Goal: Transaction & Acquisition: Purchase product/service

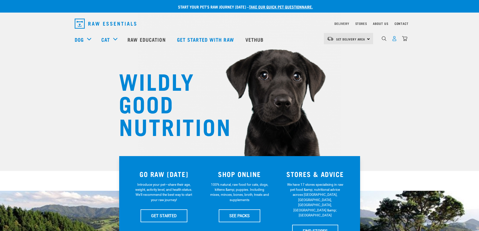
click at [395, 41] on img "dropdown navigation" at bounding box center [394, 38] width 5 height 5
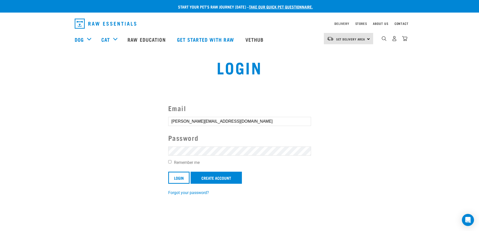
click at [168, 172] on input "Login" at bounding box center [178, 178] width 21 height 12
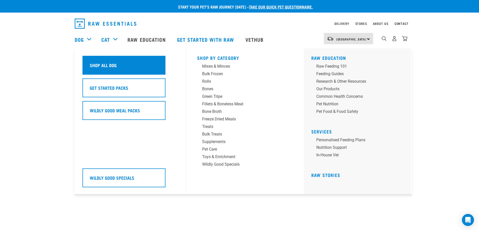
click at [106, 64] on h5 "Shop All Dog" at bounding box center [103, 65] width 27 height 7
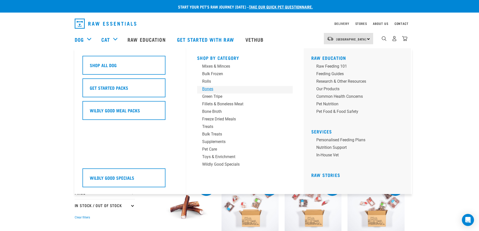
click at [209, 88] on div "Bones" at bounding box center [241, 89] width 78 height 6
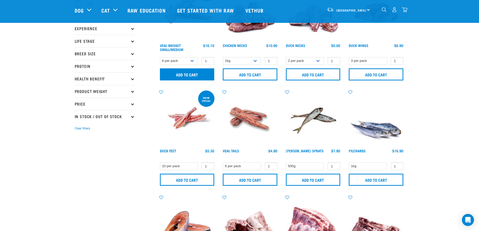
scroll to position [101, 0]
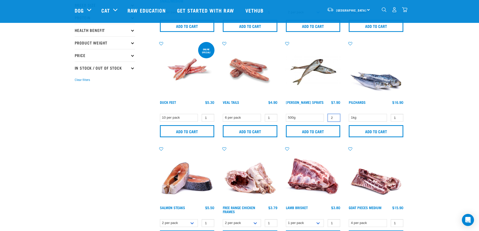
click at [336, 117] on input "2" at bounding box center [334, 118] width 13 height 8
click at [336, 118] on input "1" at bounding box center [334, 118] width 13 height 8
type input "2"
click at [336, 116] on input "2" at bounding box center [334, 118] width 13 height 8
click at [311, 131] on input "Add to cart" at bounding box center [313, 131] width 55 height 12
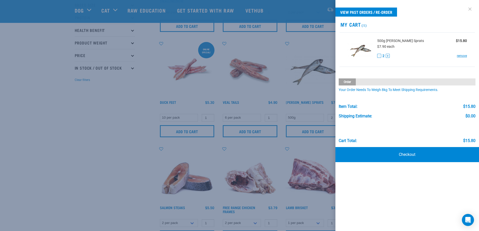
click at [471, 9] on link at bounding box center [470, 9] width 8 height 8
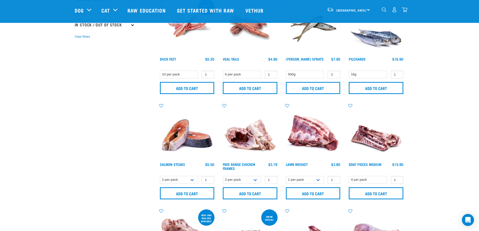
scroll to position [226, 0]
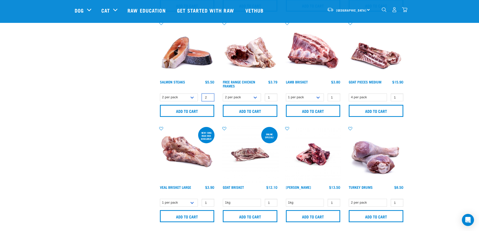
type input "2"
click at [209, 96] on input "2" at bounding box center [208, 98] width 13 height 8
click at [196, 108] on input "Add to cart" at bounding box center [187, 111] width 55 height 12
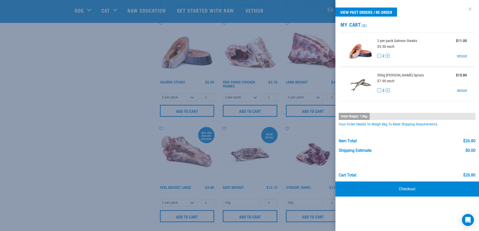
click at [471, 8] on link at bounding box center [470, 9] width 8 height 8
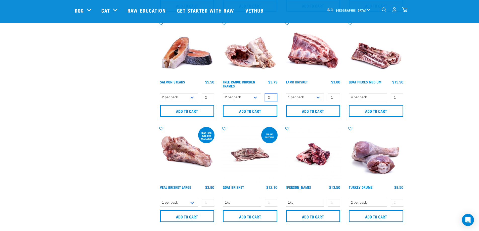
type input "2"
click at [273, 96] on input "2" at bounding box center [271, 98] width 13 height 8
click at [258, 111] on input "Add to cart" at bounding box center [250, 111] width 55 height 12
click at [102, 124] on div "× Filter products Pet Type Dog Cat Experience New Raw Feeder Experienced Raw Fe…" at bounding box center [114, 177] width 84 height 772
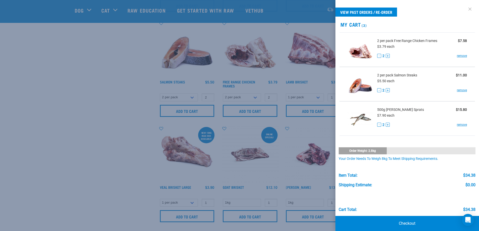
click at [466, 9] on link at bounding box center [470, 9] width 8 height 8
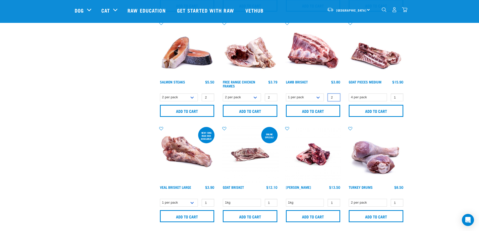
click at [336, 96] on input "2" at bounding box center [334, 98] width 13 height 8
click at [336, 96] on input "3" at bounding box center [334, 98] width 13 height 8
click at [336, 96] on input "4" at bounding box center [334, 98] width 13 height 8
click at [336, 96] on input "5" at bounding box center [334, 98] width 13 height 8
type input "6"
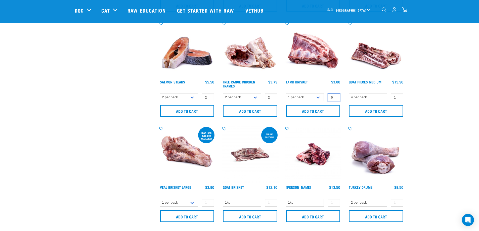
click at [336, 96] on input "6" at bounding box center [334, 98] width 13 height 8
click at [318, 112] on input "Add to cart" at bounding box center [313, 111] width 55 height 12
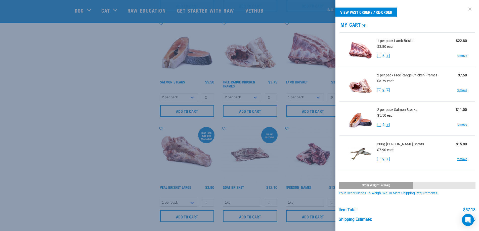
click at [466, 9] on link at bounding box center [470, 9] width 8 height 8
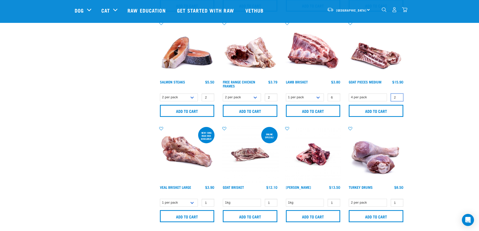
click at [399, 96] on input "2" at bounding box center [397, 98] width 13 height 8
click at [382, 110] on input "Add to cart" at bounding box center [376, 111] width 55 height 12
type input "1"
click at [397, 98] on input "1" at bounding box center [397, 98] width 13 height 8
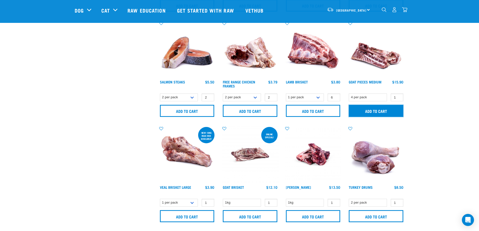
click at [385, 110] on input "Add to cart" at bounding box center [376, 111] width 55 height 12
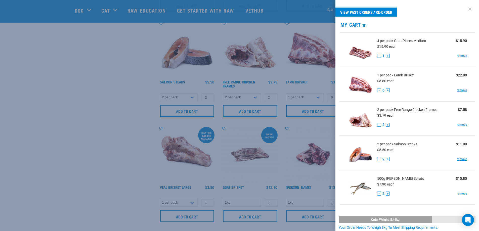
click at [466, 8] on link at bounding box center [470, 9] width 8 height 8
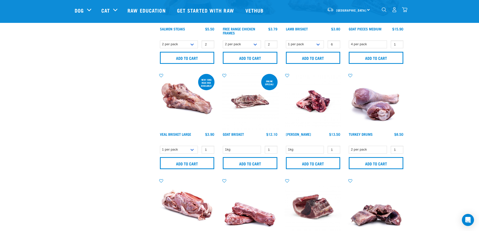
scroll to position [302, 0]
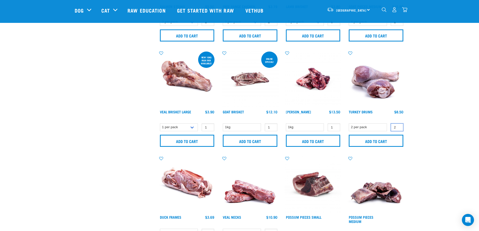
type input "2"
click at [398, 126] on input "2" at bounding box center [397, 128] width 13 height 8
click at [380, 141] on input "Add to cart" at bounding box center [376, 141] width 55 height 12
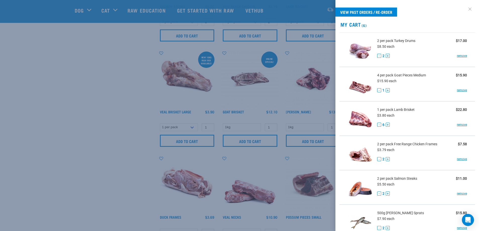
click at [467, 10] on link at bounding box center [470, 9] width 8 height 8
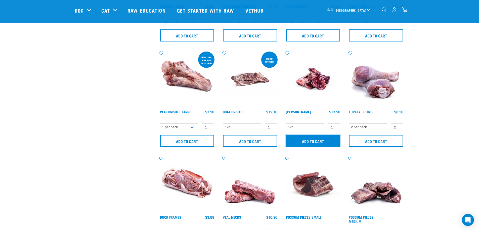
click at [318, 145] on input "Add to cart" at bounding box center [313, 141] width 55 height 12
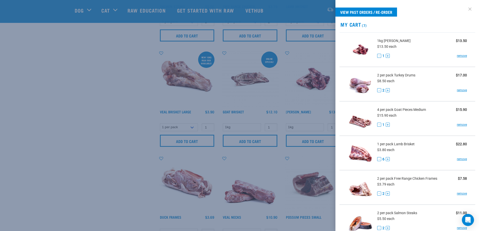
click at [467, 8] on link at bounding box center [470, 9] width 8 height 8
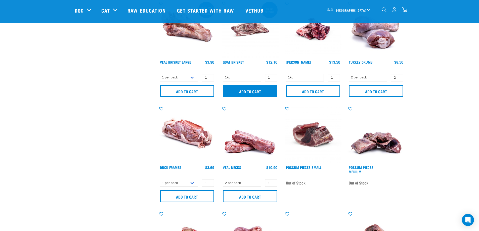
scroll to position [352, 0]
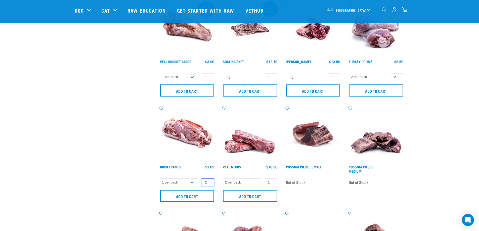
click at [209, 181] on input "2" at bounding box center [208, 183] width 13 height 8
click at [210, 184] on input "1" at bounding box center [208, 183] width 13 height 8
type input "2"
click at [209, 181] on input "2" at bounding box center [208, 183] width 13 height 8
click at [193, 198] on input "Add to cart" at bounding box center [187, 196] width 55 height 12
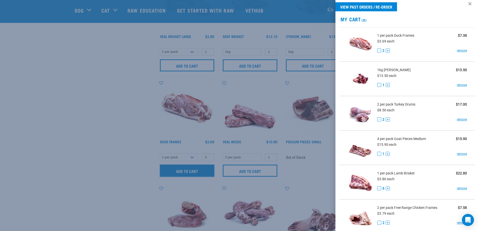
scroll to position [0, 0]
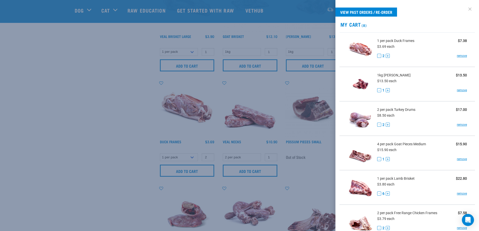
click at [468, 8] on link at bounding box center [470, 9] width 8 height 8
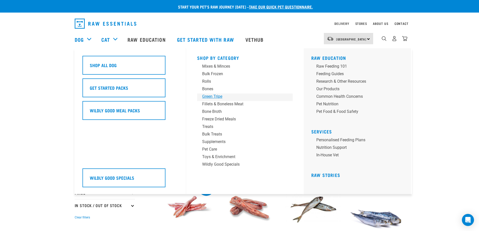
click at [206, 96] on div "Green Tripe" at bounding box center [241, 97] width 78 height 6
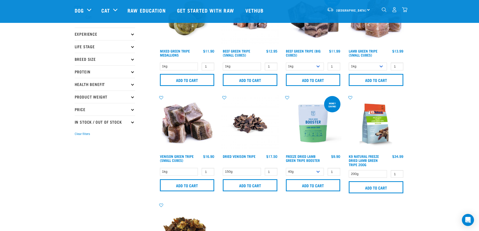
scroll to position [50, 0]
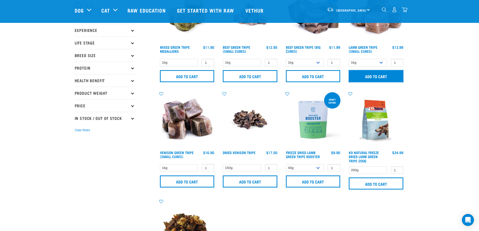
click at [388, 76] on input "Add to cart" at bounding box center [376, 76] width 55 height 12
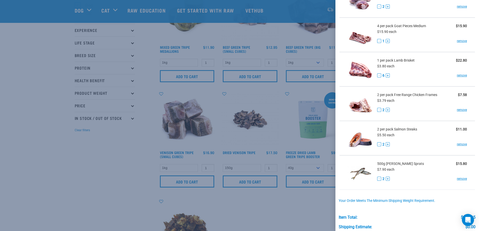
scroll to position [25, 0]
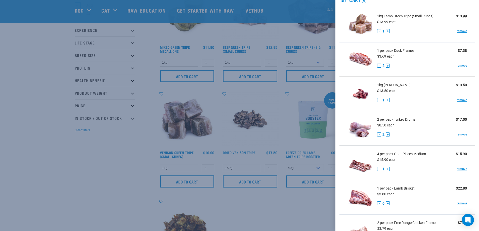
click at [64, 182] on div at bounding box center [239, 115] width 479 height 231
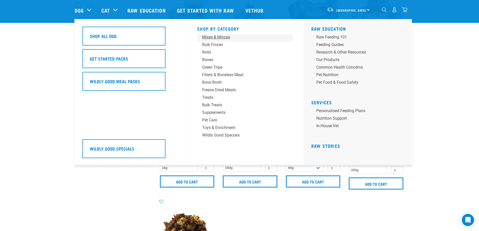
click at [214, 36] on div "Mixes & Minces" at bounding box center [241, 37] width 78 height 6
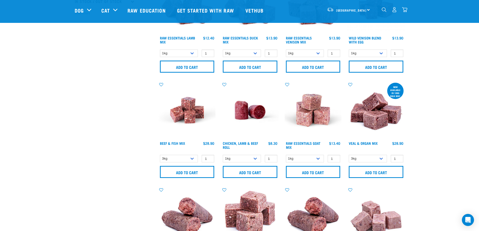
scroll to position [176, 0]
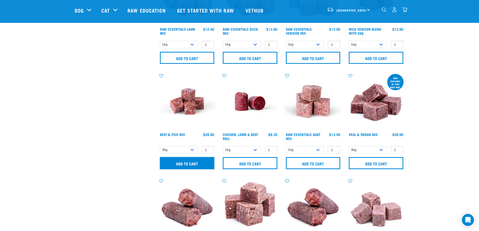
click at [186, 166] on input "Add to cart" at bounding box center [187, 163] width 55 height 12
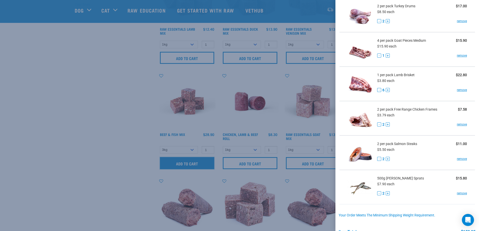
scroll to position [235, 0]
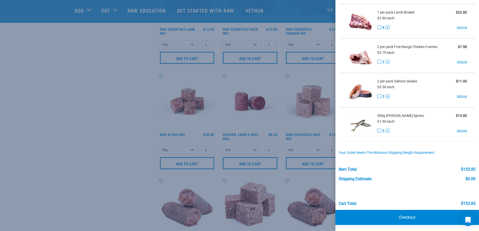
click at [127, 137] on div at bounding box center [239, 115] width 479 height 231
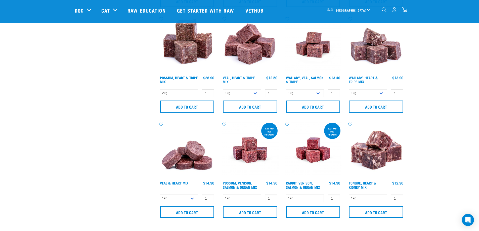
scroll to position [679, 0]
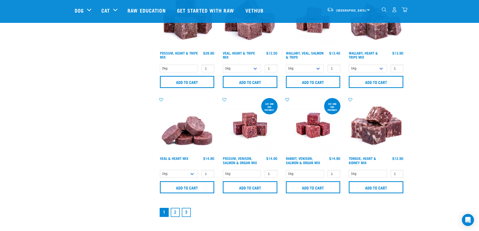
click at [179, 213] on link "2" at bounding box center [175, 212] width 9 height 9
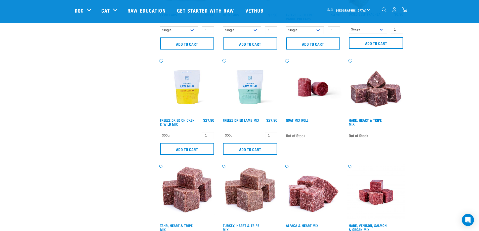
scroll to position [654, 0]
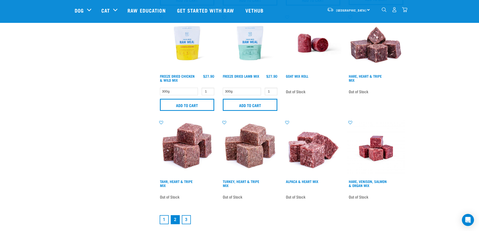
click at [161, 220] on link "1" at bounding box center [164, 219] width 9 height 9
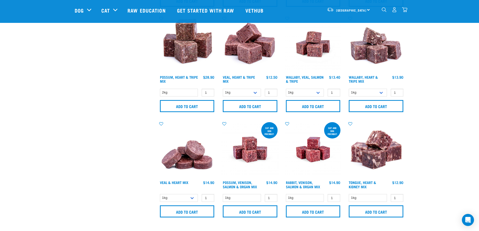
scroll to position [654, 0]
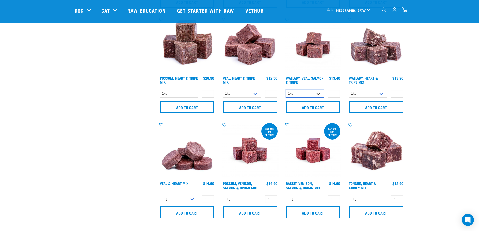
click at [312, 96] on select "1kg 3kg Bulk (18kg)" at bounding box center [305, 94] width 38 height 8
select select "45457"
click at [286, 90] on select "1kg 3kg Bulk (18kg)" at bounding box center [305, 94] width 38 height 8
click at [310, 105] on input "Add to cart" at bounding box center [313, 107] width 55 height 12
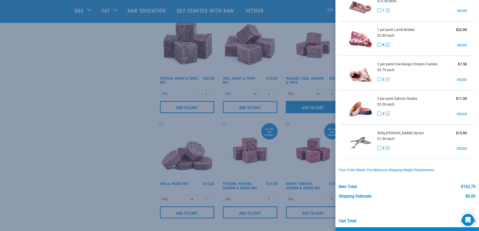
scroll to position [270, 0]
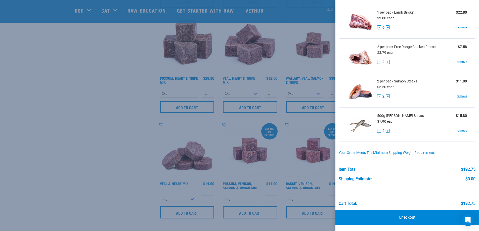
click at [79, 138] on div at bounding box center [239, 115] width 479 height 231
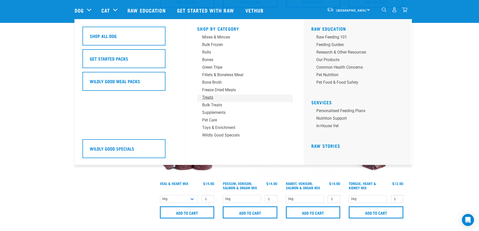
click at [210, 97] on div "Treats" at bounding box center [241, 98] width 78 height 6
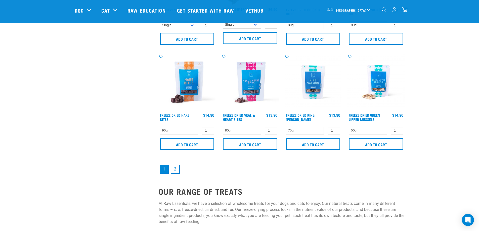
scroll to position [730, 0]
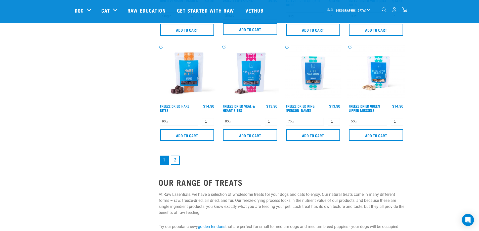
click at [176, 162] on link "2" at bounding box center [175, 160] width 9 height 9
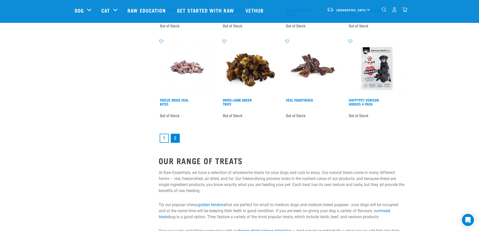
scroll to position [730, 0]
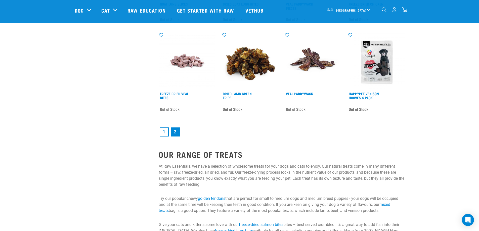
click at [163, 132] on link "1" at bounding box center [164, 132] width 9 height 9
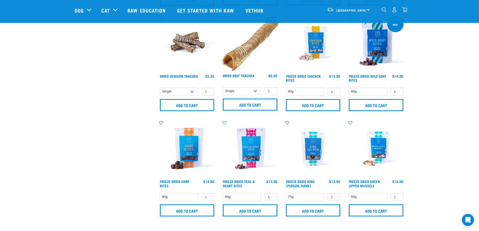
scroll to position [679, 0]
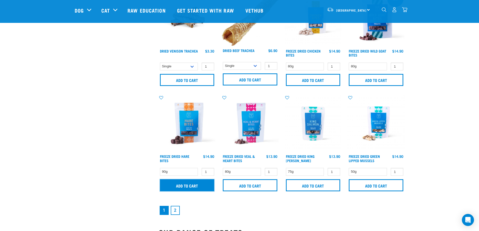
click at [192, 186] on input "Add to cart" at bounding box center [187, 185] width 55 height 12
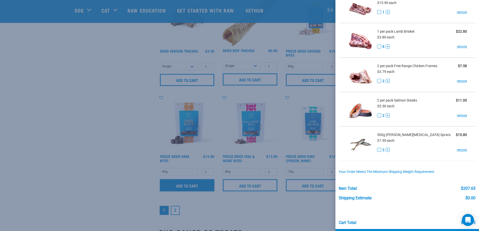
scroll to position [304, 0]
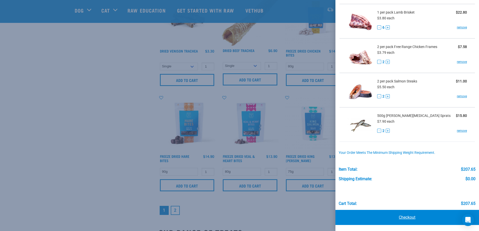
click at [402, 218] on link "Checkout" at bounding box center [408, 217] width 144 height 15
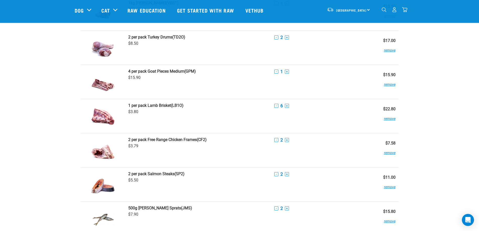
scroll to position [352, 0]
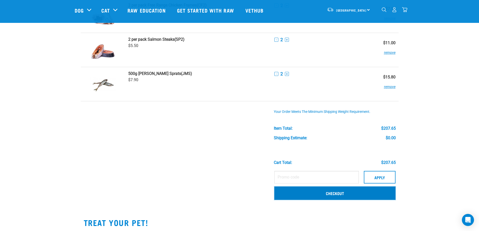
click at [341, 194] on link "Checkout" at bounding box center [334, 193] width 121 height 13
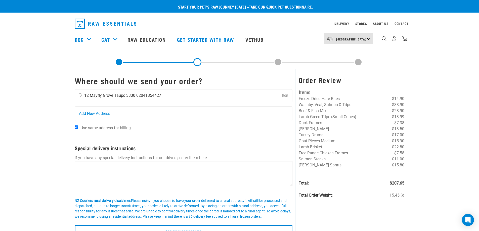
click at [81, 95] on input "radio" at bounding box center [80, 94] width 3 height 3
radio input "true"
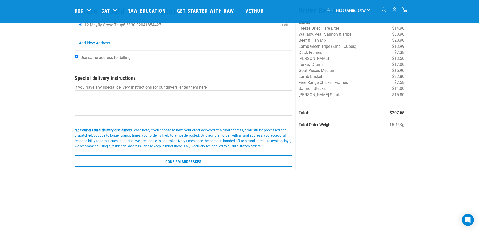
scroll to position [101, 0]
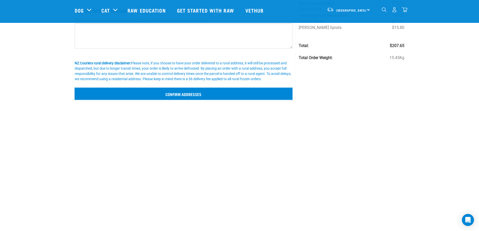
click at [194, 94] on input "Confirm addresses" at bounding box center [184, 94] width 218 height 12
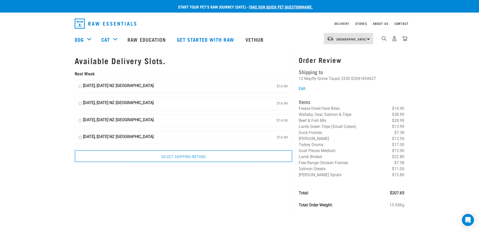
click at [79, 86] on input "[DATE], [DATE] NZ [GEOGRAPHIC_DATA] $14.99" at bounding box center [79, 87] width 3 height 8
radio input "true"
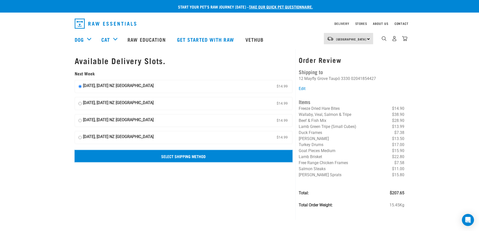
click at [193, 156] on input "Select Shipping Method" at bounding box center [184, 156] width 218 height 12
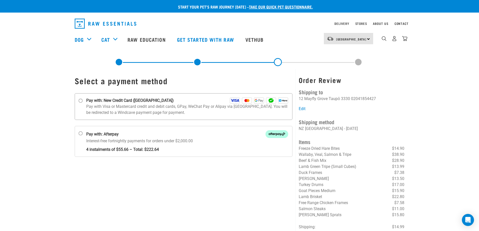
click at [81, 100] on input "Pay with: New Credit Card (Windcave)" at bounding box center [80, 101] width 4 height 4
radio input "true"
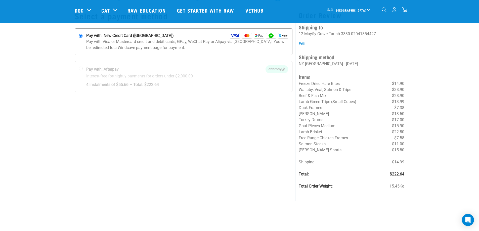
scroll to position [75, 0]
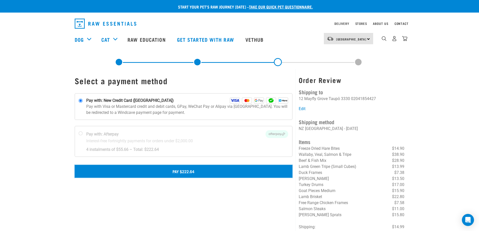
click at [195, 170] on button "Pay $222.64" at bounding box center [184, 171] width 218 height 13
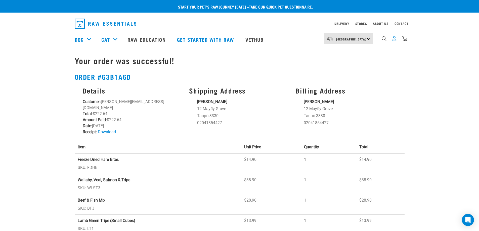
click at [392, 41] on img "dropdown navigation" at bounding box center [394, 38] width 5 height 5
